Goal: Task Accomplishment & Management: Manage account settings

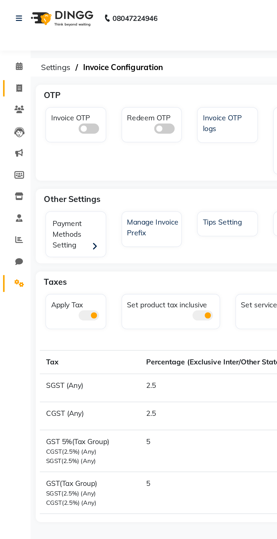
click at [9, 51] on span at bounding box center [11, 49] width 10 height 6
select select "service"
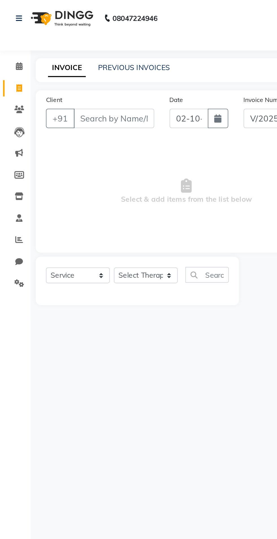
select select "8283"
type input "1574"
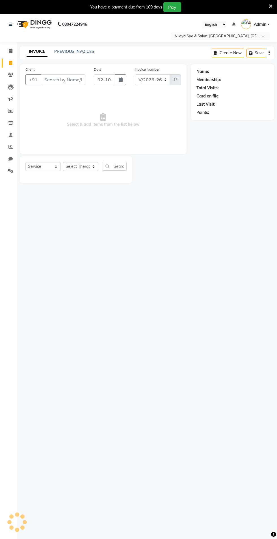
select select "8283"
select select "service"
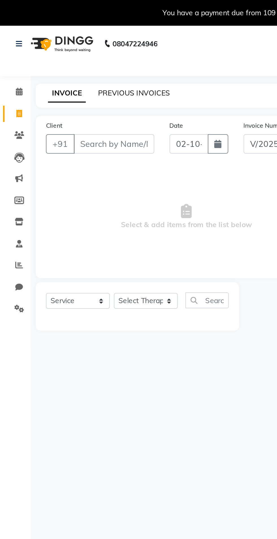
click at [83, 49] on link "PREVIOUS INVOICES" at bounding box center [74, 51] width 40 height 5
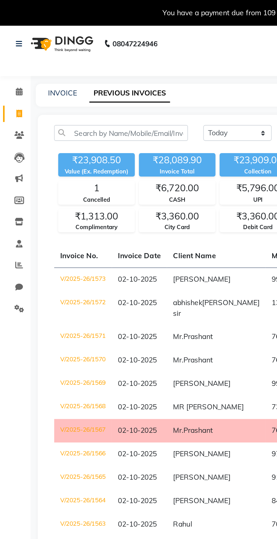
click at [58, 174] on td "V/2025-26/1572" at bounding box center [46, 170] width 32 height 19
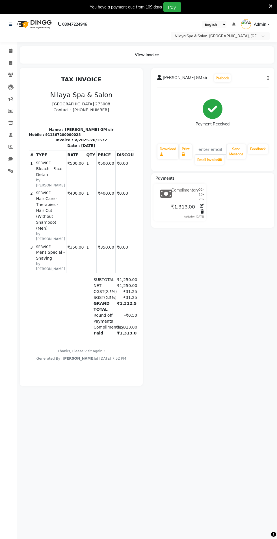
click at [267, 78] on icon "button" at bounding box center [267, 78] width 1 height 0
click at [251, 86] on div "Edit Invoice" at bounding box center [239, 85] width 39 height 7
select select "service"
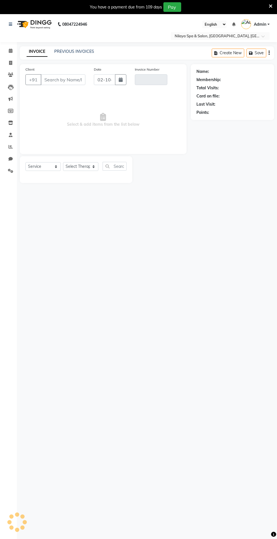
type input "1367200000028"
type input "V/2025-26/1572"
select select "select"
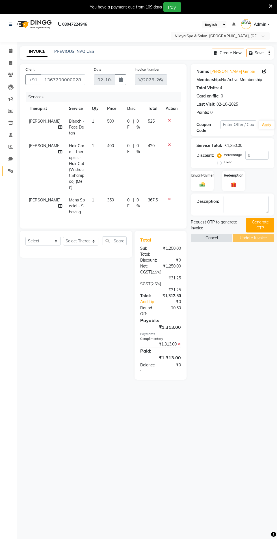
click at [13, 175] on link "Settings" at bounding box center [9, 170] width 14 height 9
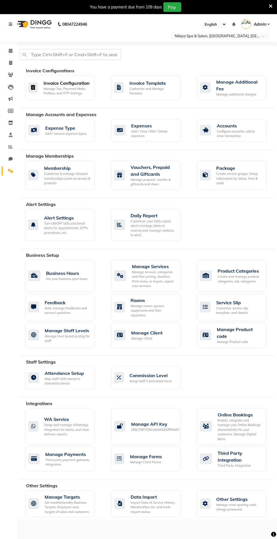
click at [88, 90] on div "Manage Tax, Payment Mode, Prefixes, and OTP Settings" at bounding box center [66, 90] width 47 height 9
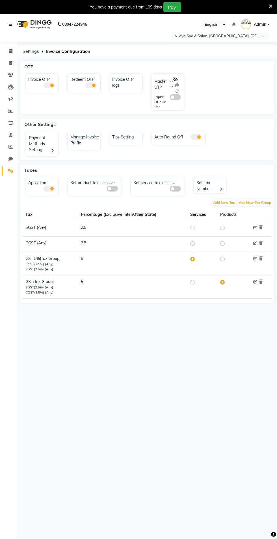
click at [52, 85] on span at bounding box center [48, 85] width 11 height 6
click at [43, 86] on input "checkbox" at bounding box center [43, 86] width 0 height 0
click at [10, 52] on icon at bounding box center [11, 51] width 4 height 4
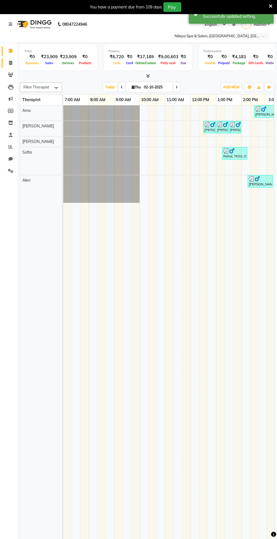
click at [10, 63] on icon at bounding box center [10, 63] width 3 height 4
select select "service"
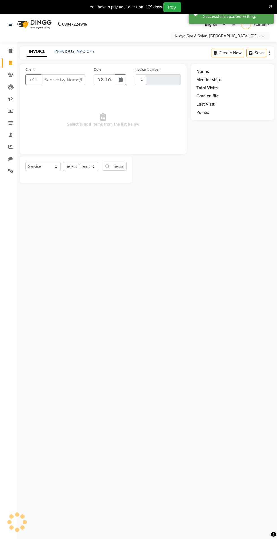
type input "1574"
select select "8283"
click at [83, 54] on link "PREVIOUS INVOICES" at bounding box center [74, 51] width 40 height 5
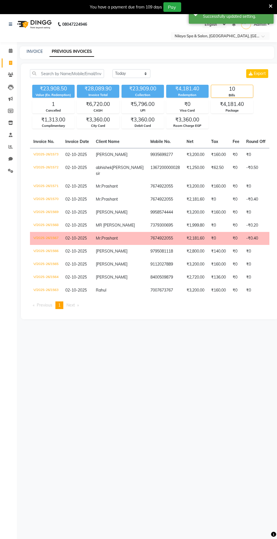
click at [119, 176] on span "singh GM sir" at bounding box center [120, 170] width 48 height 11
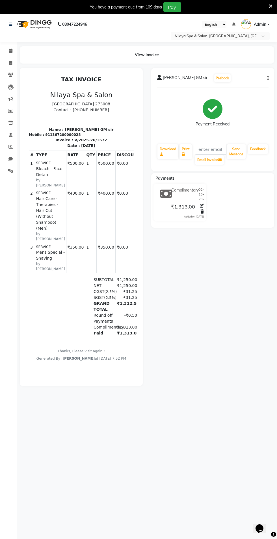
click at [267, 78] on icon "button" at bounding box center [267, 78] width 1 height 0
click at [202, 211] on icon at bounding box center [201, 211] width 3 height 4
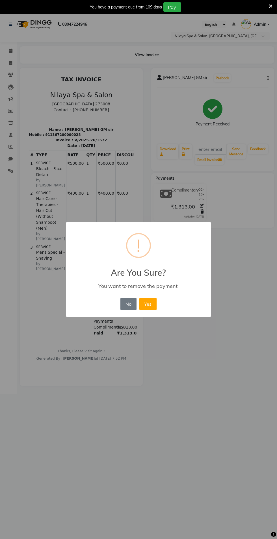
click at [155, 308] on button "Yes" at bounding box center [147, 304] width 17 height 12
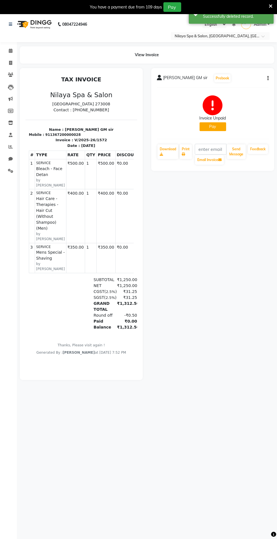
click at [267, 78] on icon "button" at bounding box center [267, 78] width 1 height 0
click at [250, 78] on div "Edit Item Staff" at bounding box center [239, 78] width 39 height 7
select select "80704"
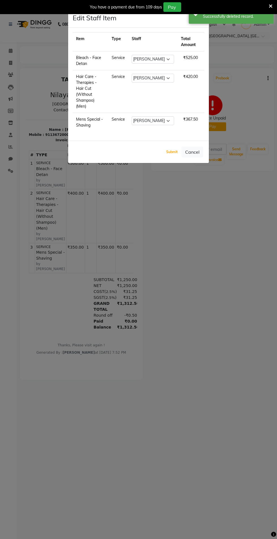
click at [170, 153] on button "Submit" at bounding box center [172, 152] width 14 height 8
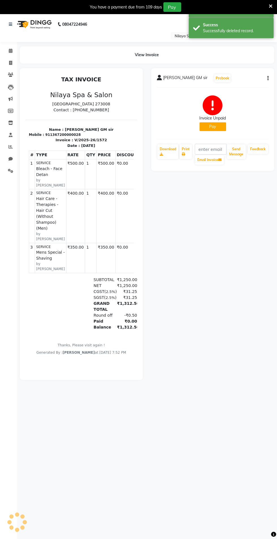
click at [267, 78] on icon "button" at bounding box center [267, 78] width 1 height 0
click at [250, 88] on div "Edit Invoice" at bounding box center [239, 85] width 39 height 7
select select "service"
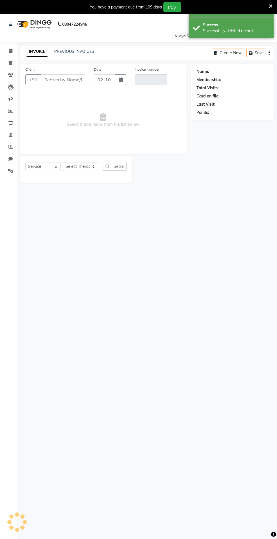
type input "1367200000028"
type input "V/2025-26/1572"
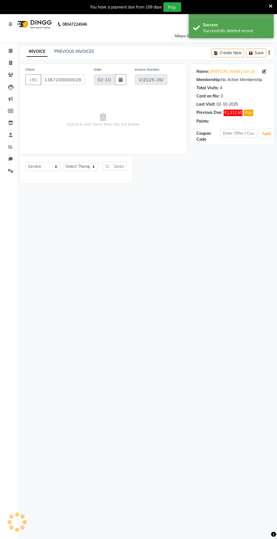
select select "select"
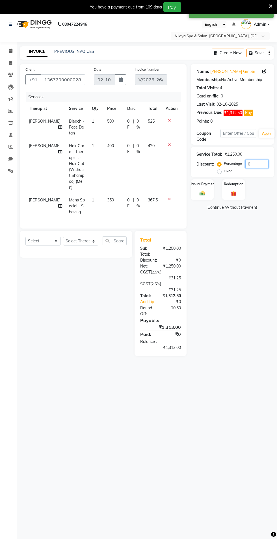
click at [255, 163] on input "0" at bounding box center [256, 163] width 23 height 9
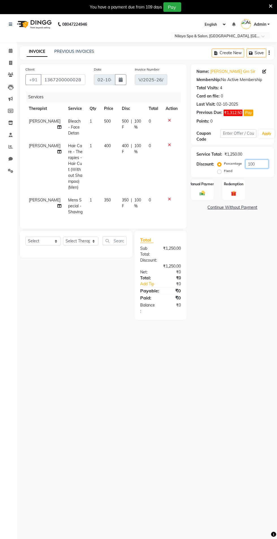
type input "100"
click at [207, 191] on div "Manual Payment" at bounding box center [202, 189] width 23 height 21
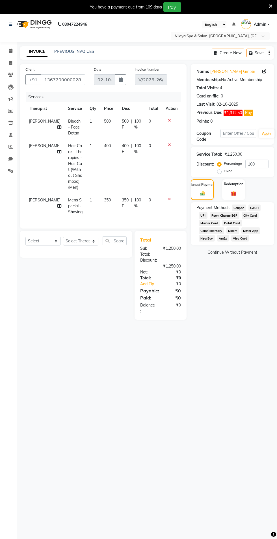
click at [224, 227] on span "Complimentary" at bounding box center [210, 230] width 25 height 6
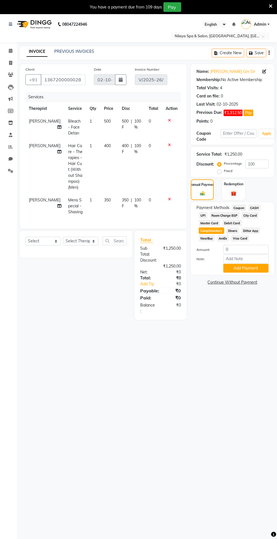
click at [252, 268] on button "Add Payment" at bounding box center [245, 268] width 45 height 9
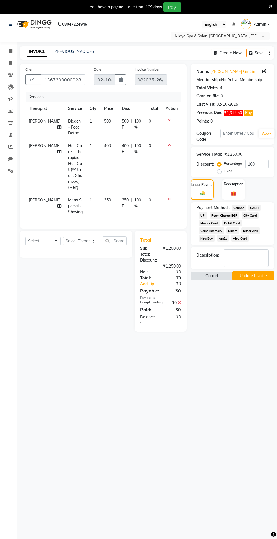
click at [261, 278] on button "Update Invoice" at bounding box center [252, 275] width 41 height 9
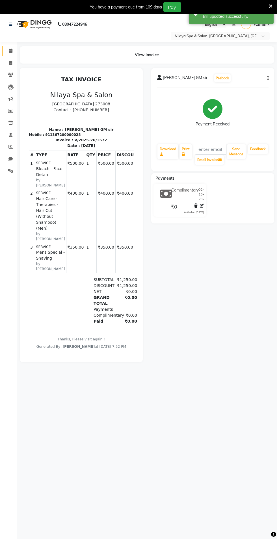
click at [9, 52] on icon at bounding box center [11, 51] width 4 height 4
